Goal: Information Seeking & Learning: Check status

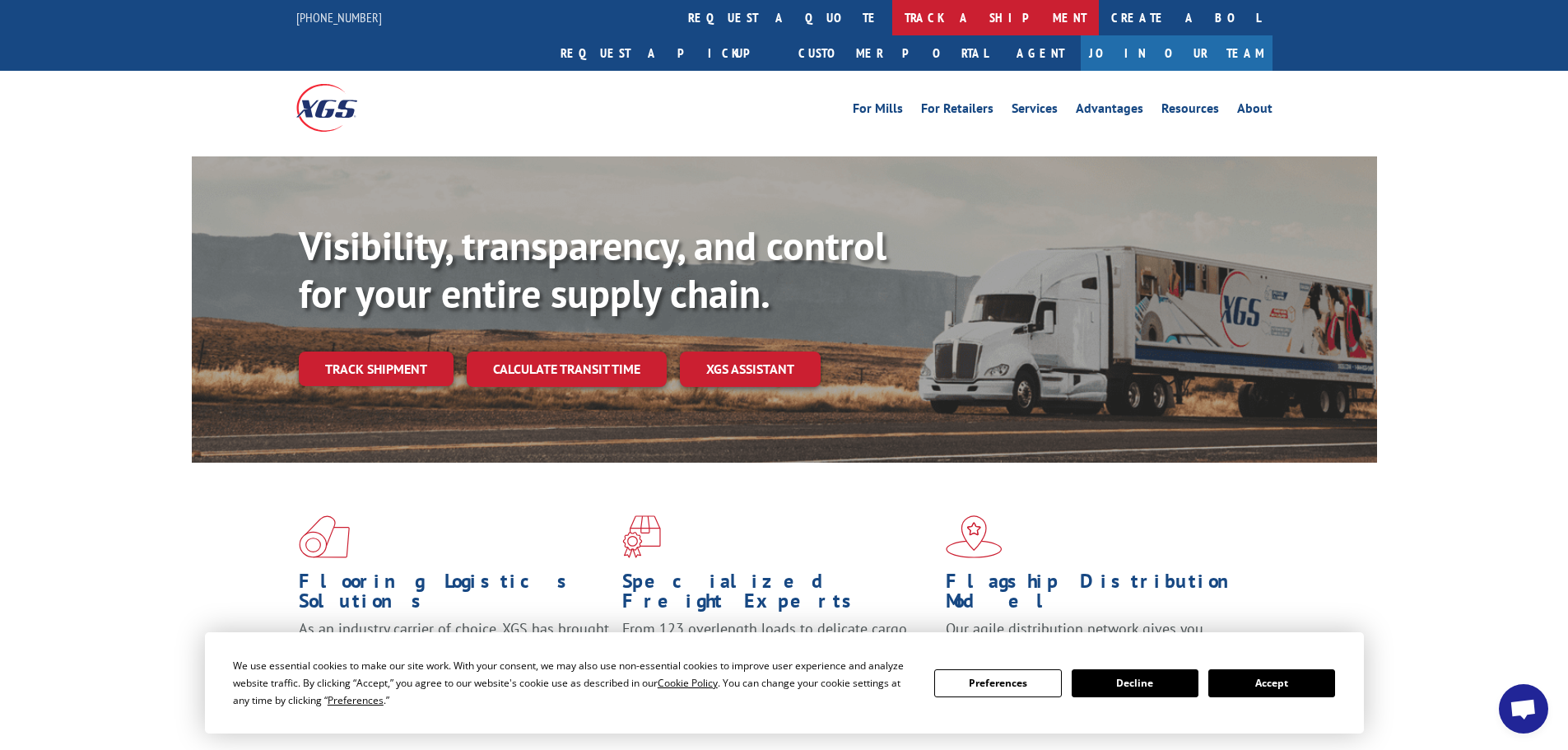
click at [892, 13] on link "track a shipment" at bounding box center [995, 17] width 207 height 35
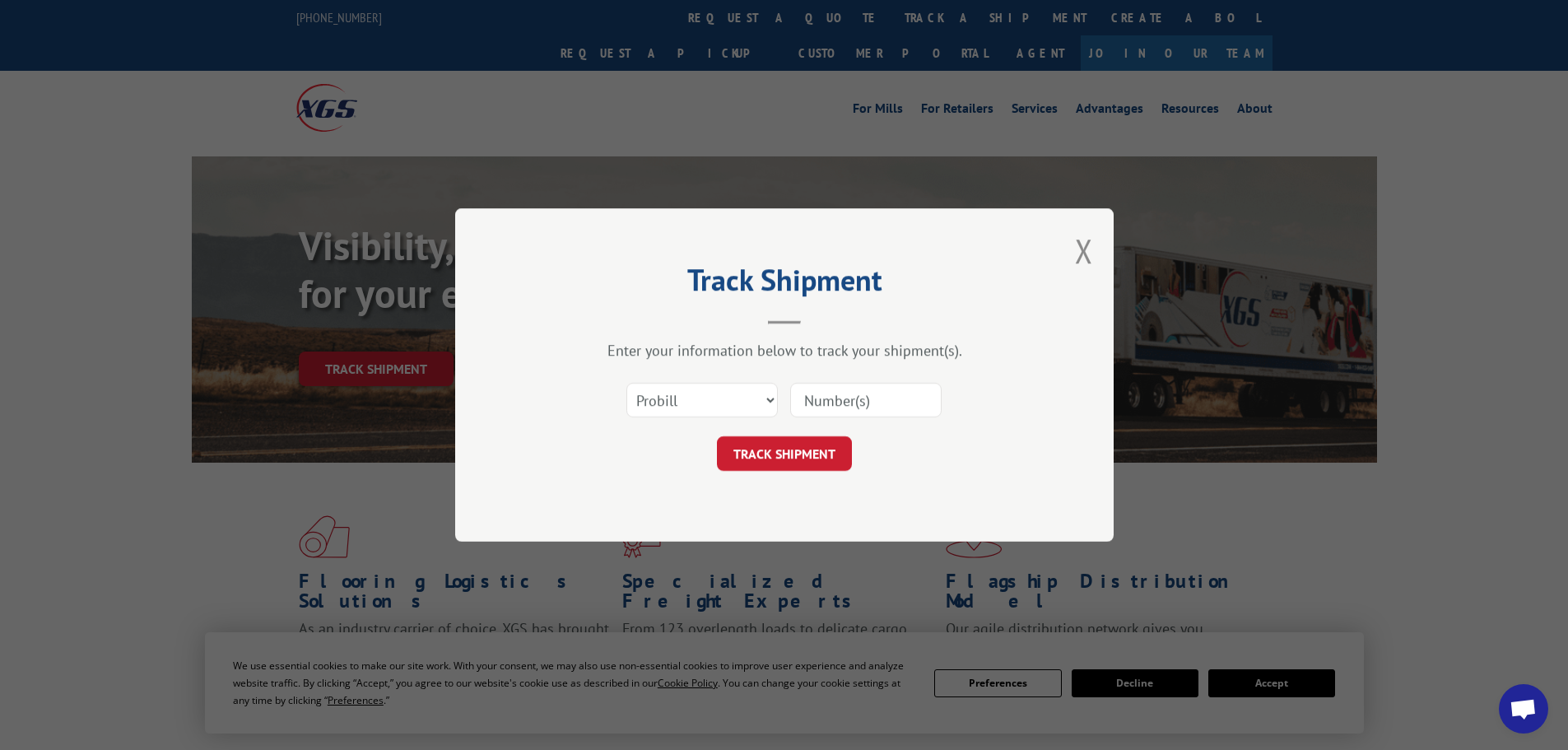
click at [831, 392] on input at bounding box center [866, 400] width 151 height 34
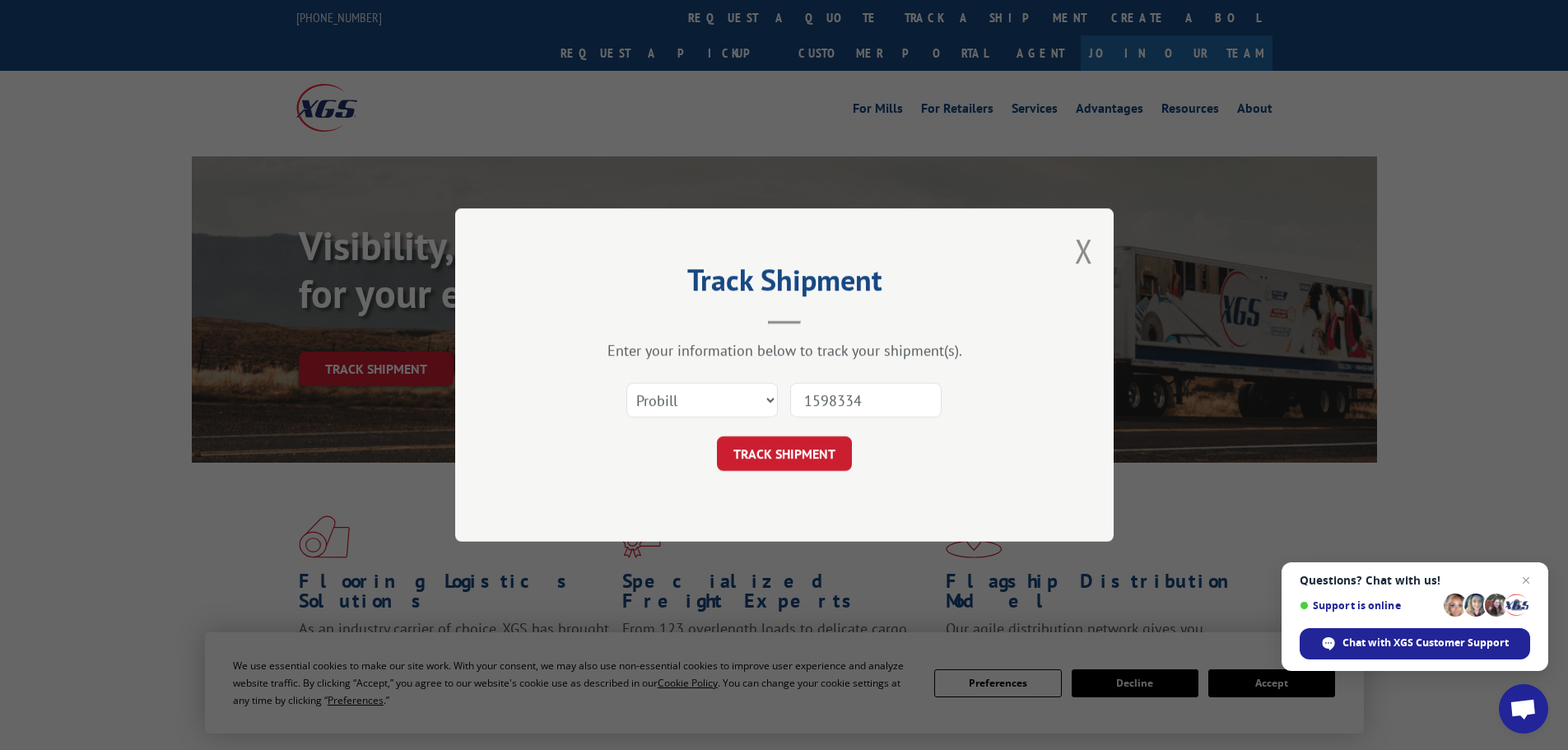
type input "15983347"
click button "TRACK SHIPMENT" at bounding box center [784, 454] width 135 height 34
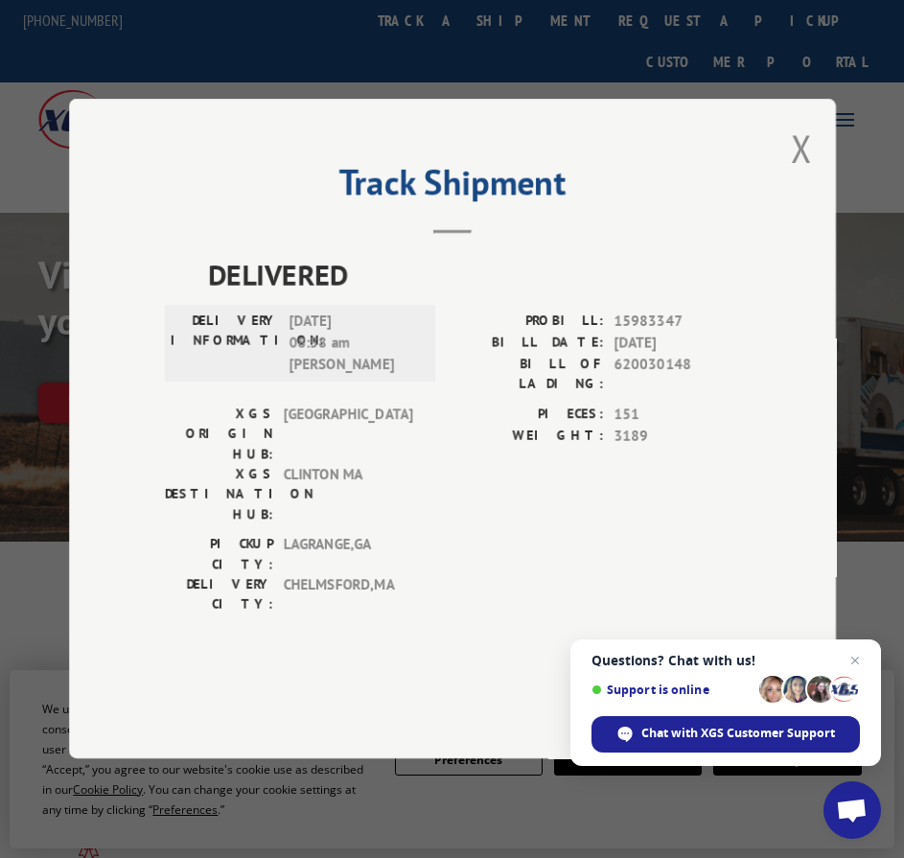
click at [658, 167] on div "Track Shipment DELIVERED DELIVERY INFORMATION: [DATE] 08:58 am [PERSON_NAME]: 1…" at bounding box center [452, 428] width 767 height 659
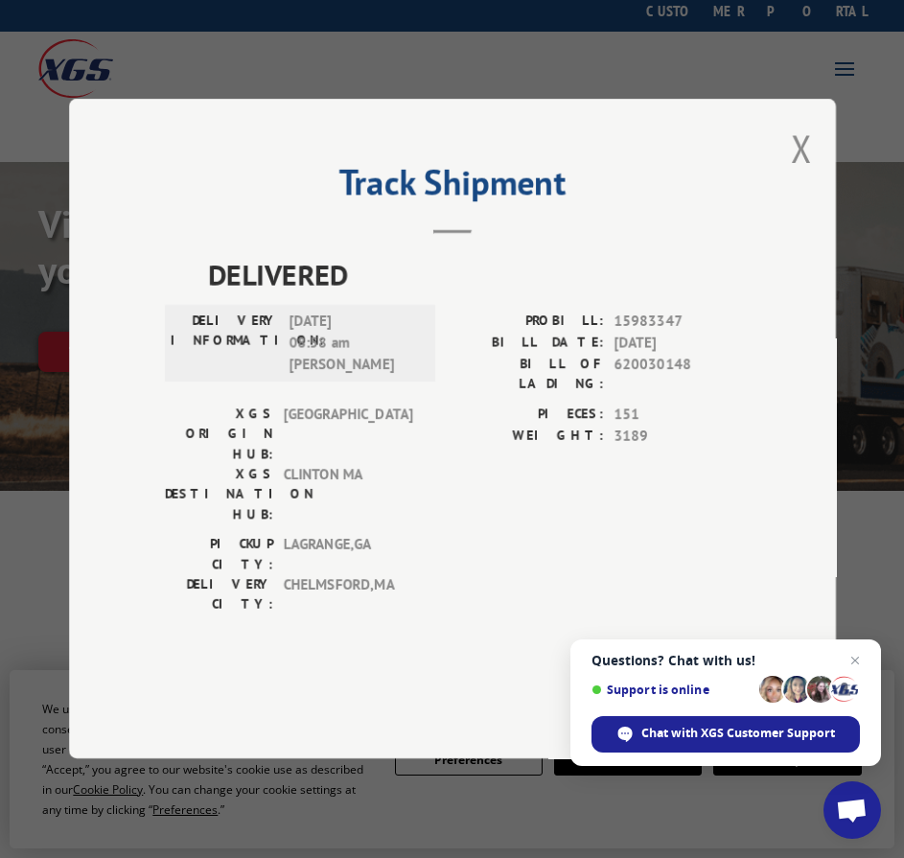
scroll to position [96, 0]
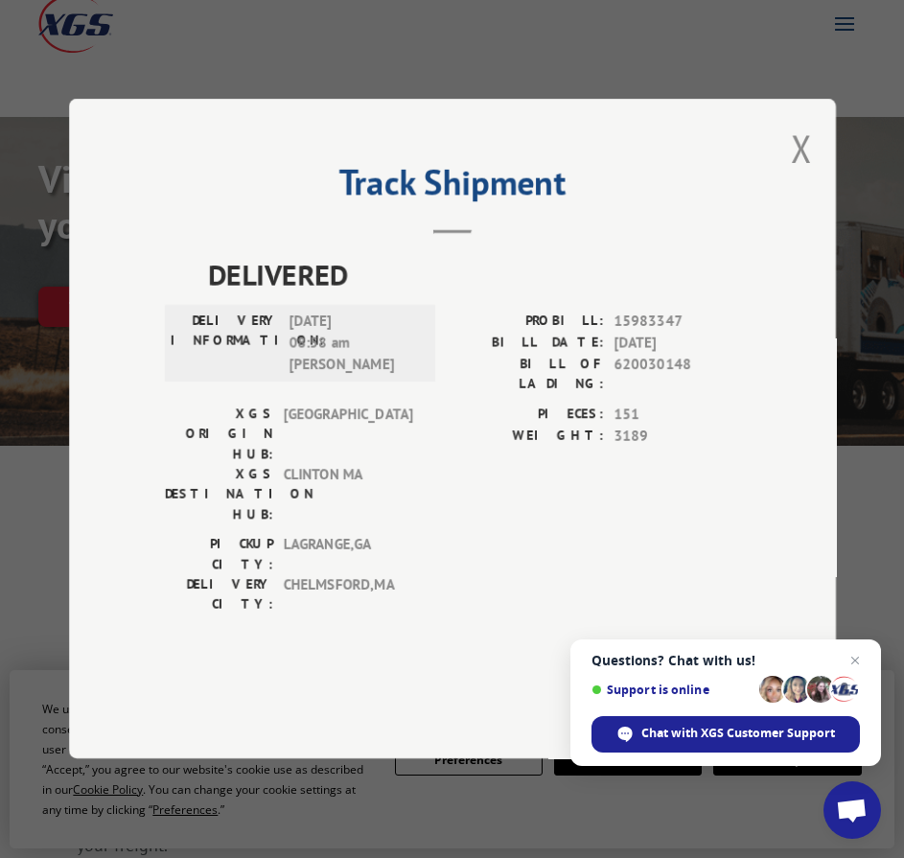
drag, startPoint x: 855, startPoint y: 655, endPoint x: 870, endPoint y: 642, distance: 20.4
click at [857, 655] on span "Close chat" at bounding box center [854, 660] width 23 height 23
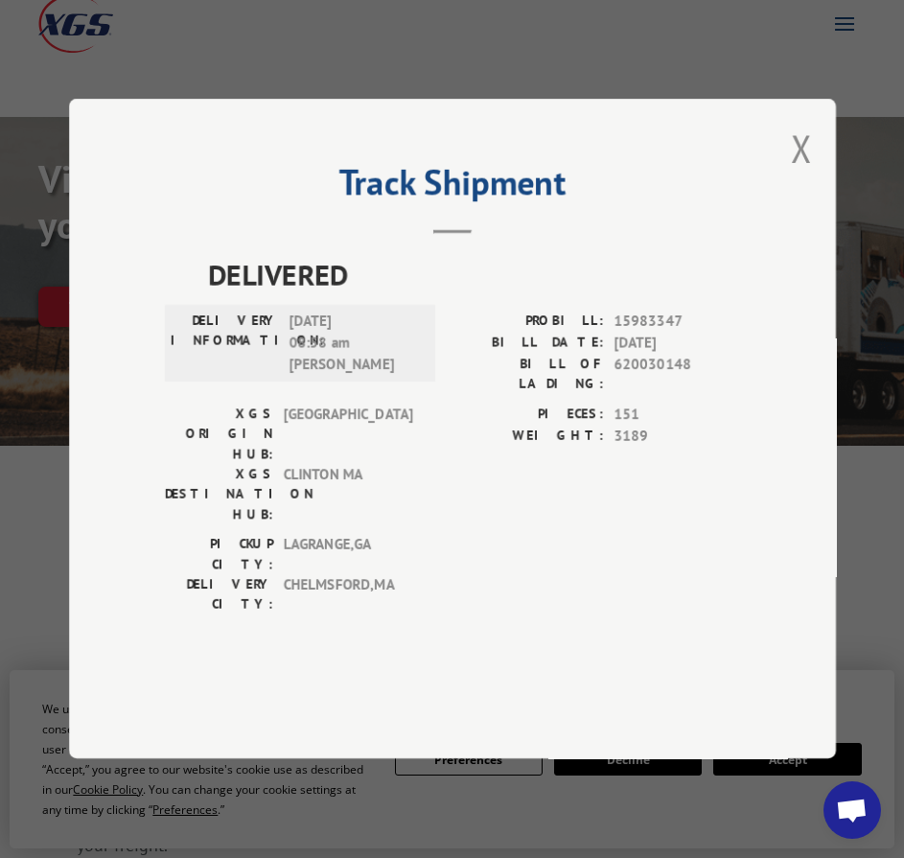
click at [799, 173] on button "Close modal" at bounding box center [801, 148] width 21 height 51
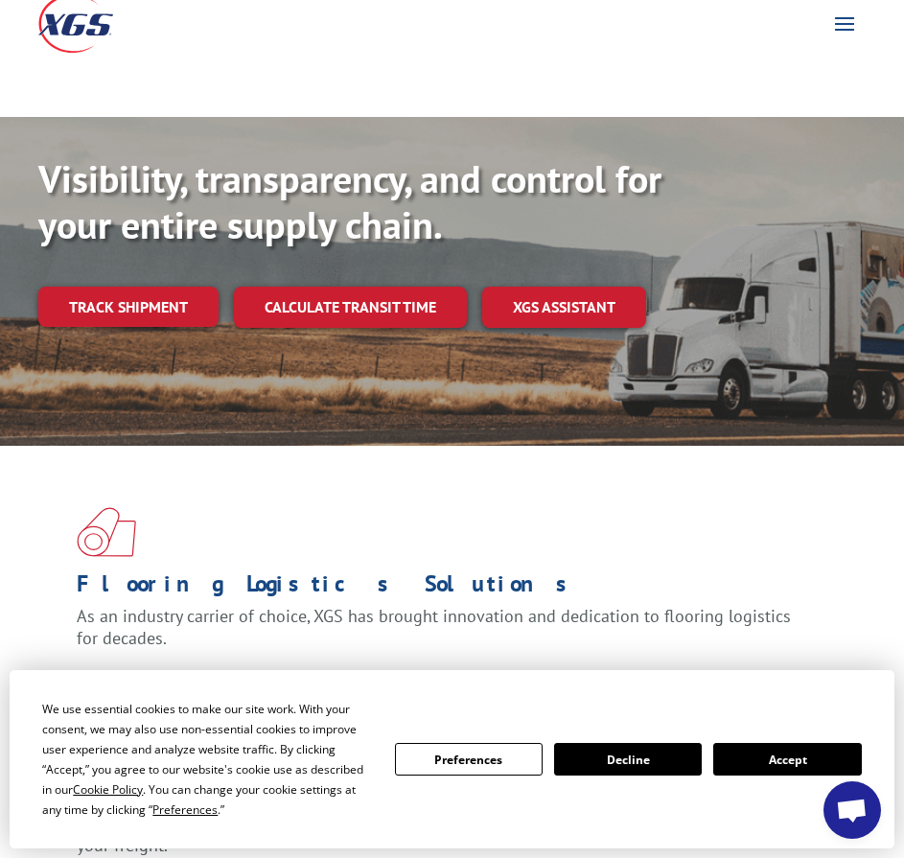
scroll to position [0, 0]
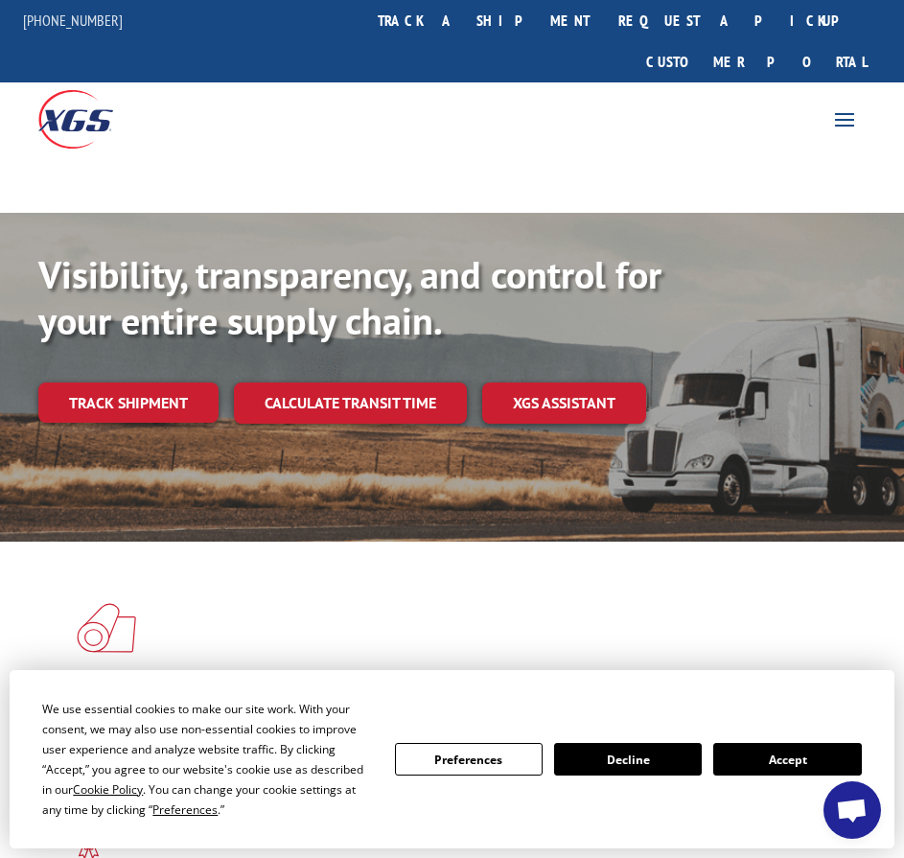
click at [556, 25] on link "track a shipment" at bounding box center [483, 20] width 241 height 41
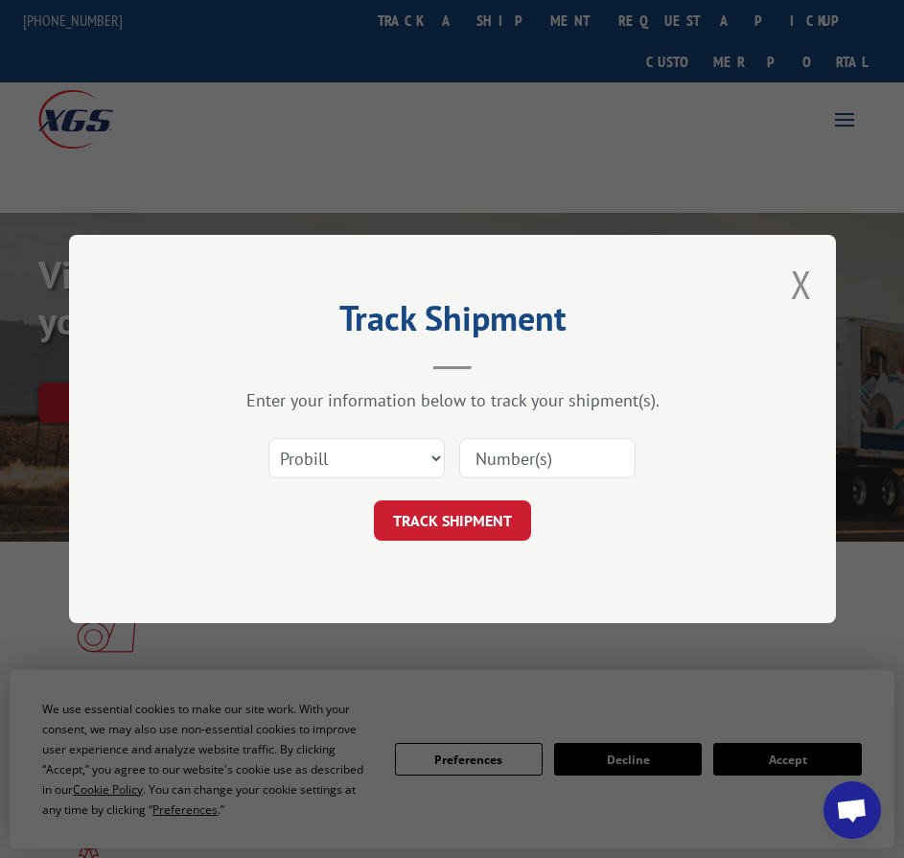
click at [503, 457] on input at bounding box center [547, 458] width 176 height 40
paste input "17505466"
type input "17505466"
click at [474, 512] on button "TRACK SHIPMENT" at bounding box center [452, 520] width 157 height 40
